Goal: Navigation & Orientation: Find specific page/section

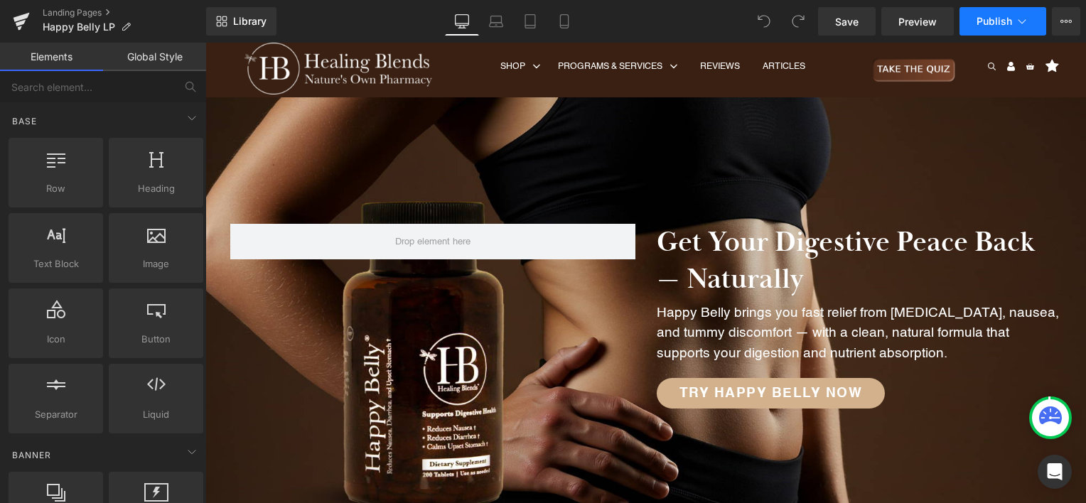
click at [1027, 25] on icon at bounding box center [1022, 21] width 14 height 14
click at [1071, 18] on icon at bounding box center [1066, 21] width 11 height 11
